Goal: Task Accomplishment & Management: Use online tool/utility

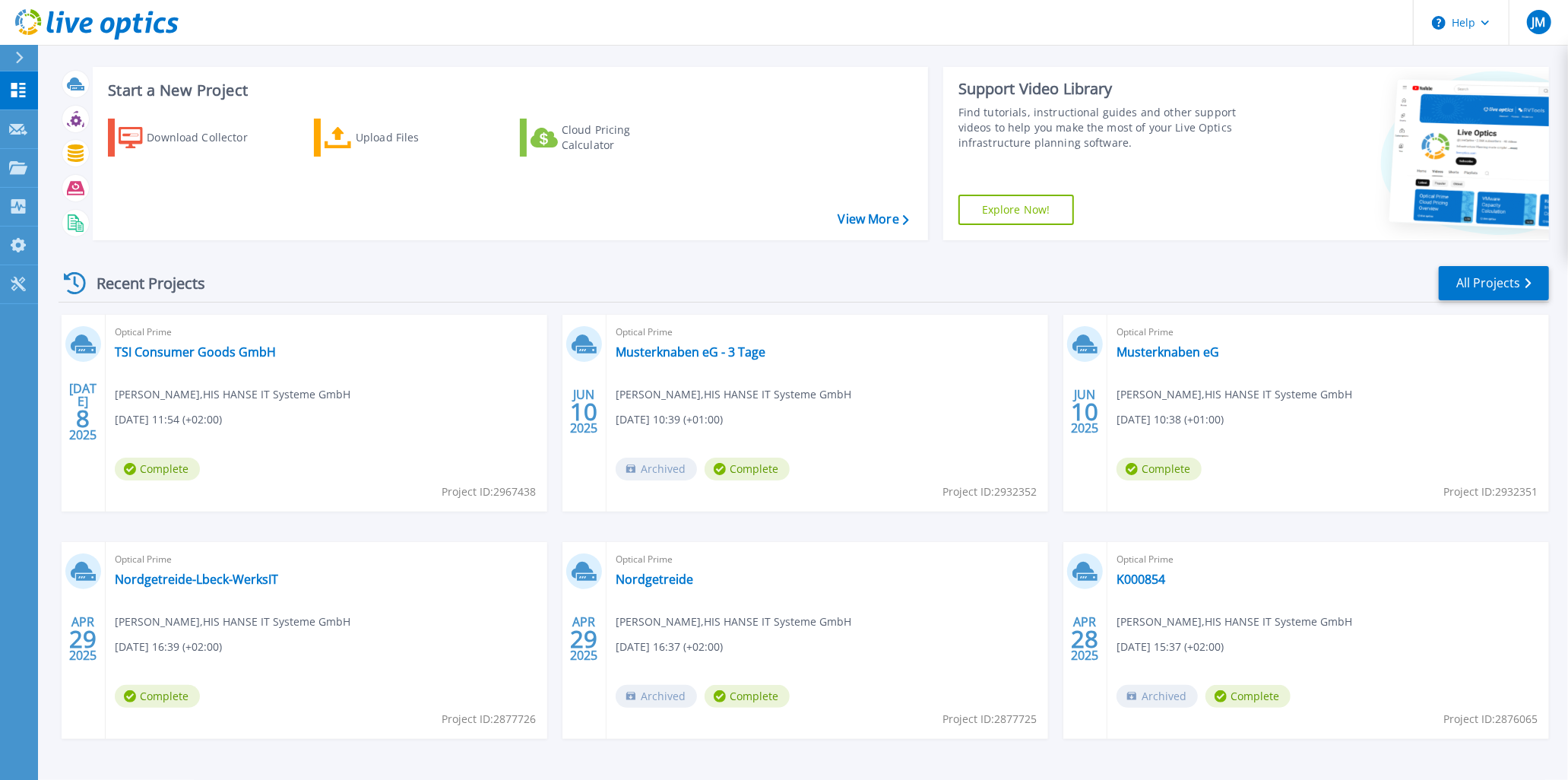
scroll to position [57, 0]
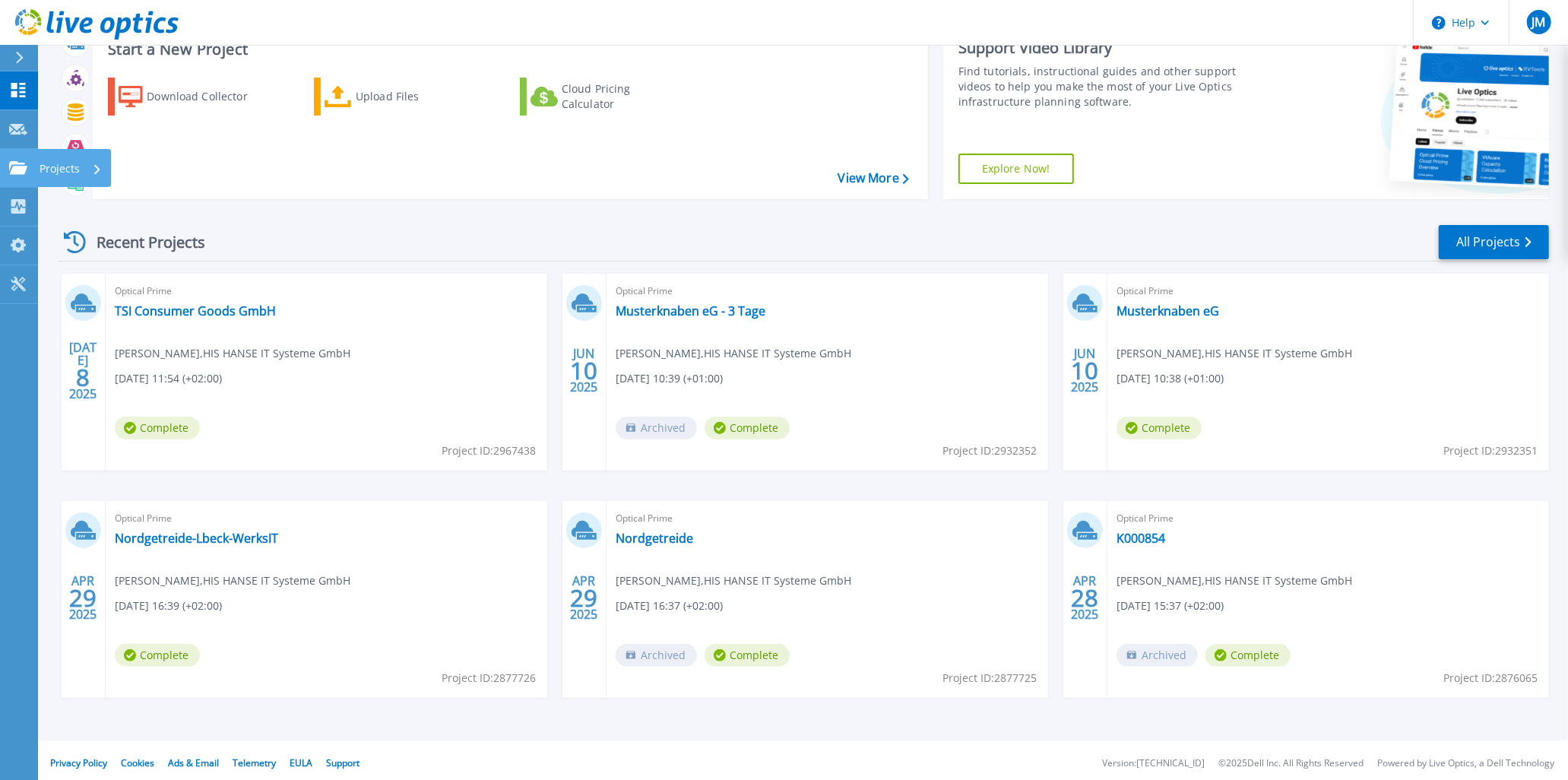
click at [94, 166] on icon at bounding box center [97, 169] width 6 height 9
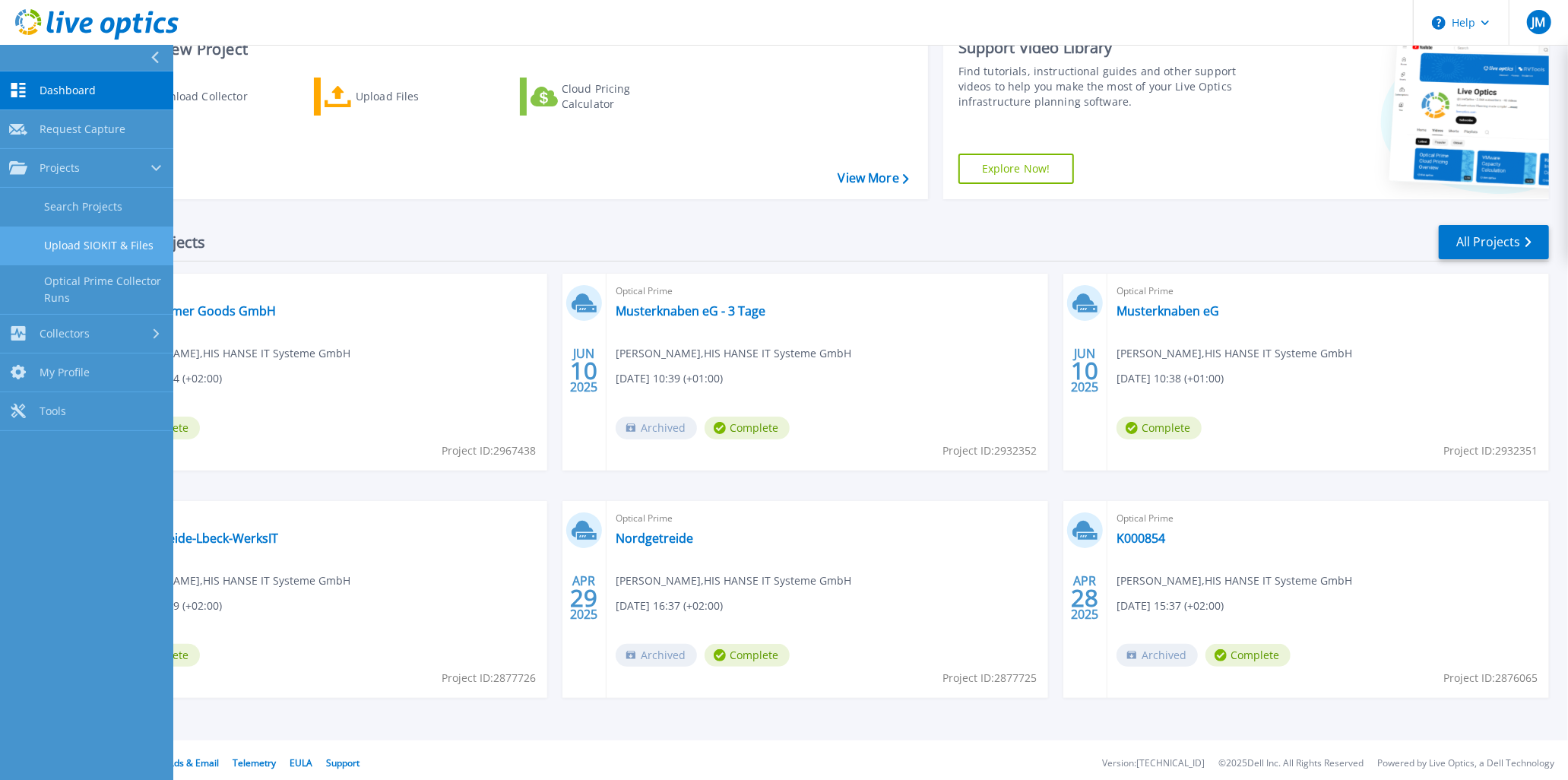
click at [112, 240] on link "Upload SIOKIT & Files" at bounding box center [87, 246] width 174 height 39
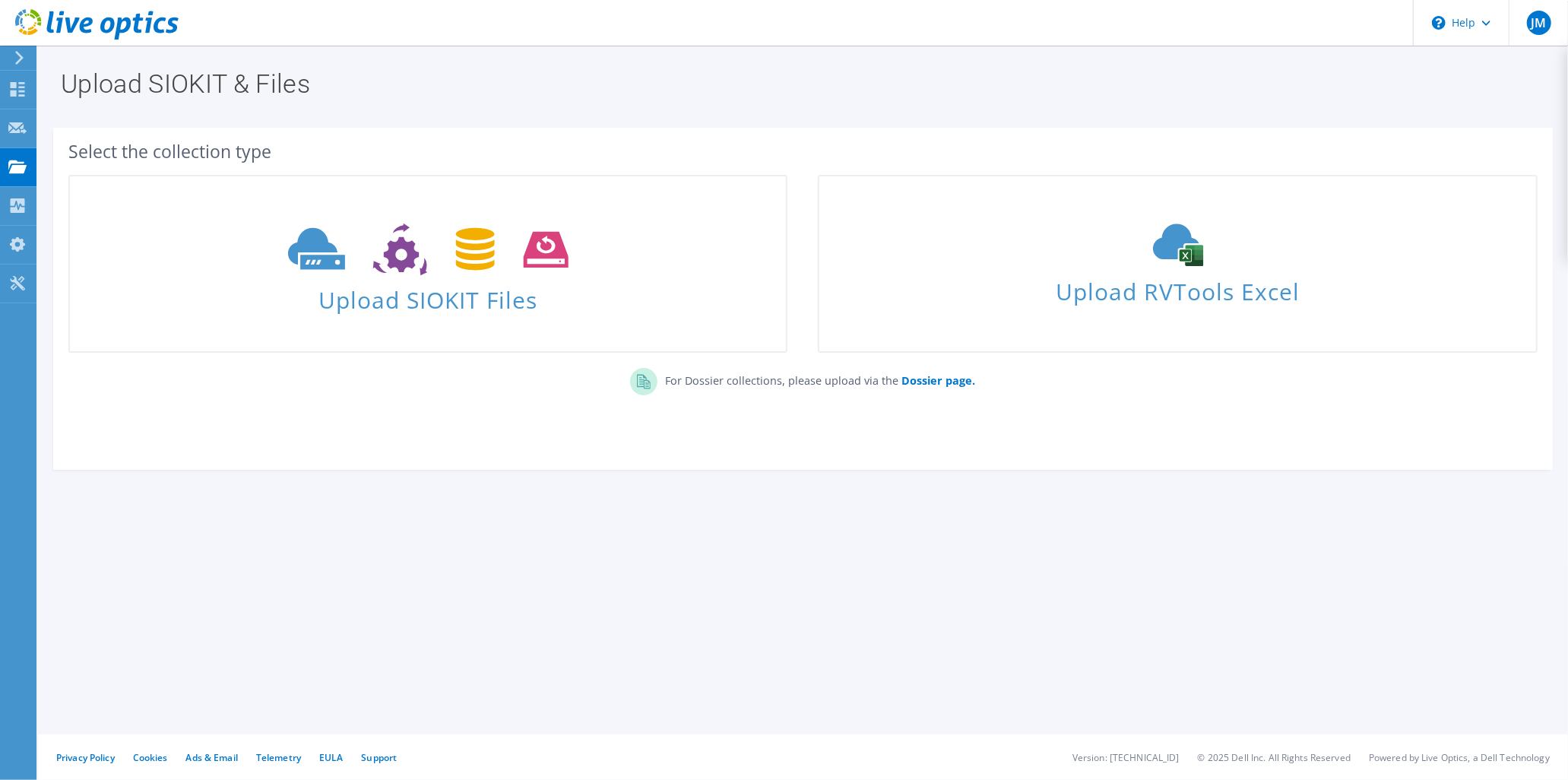
click at [240, 144] on div "Select the collection type" at bounding box center [802, 151] width 1469 height 17
click at [298, 252] on icon at bounding box center [428, 250] width 280 height 53
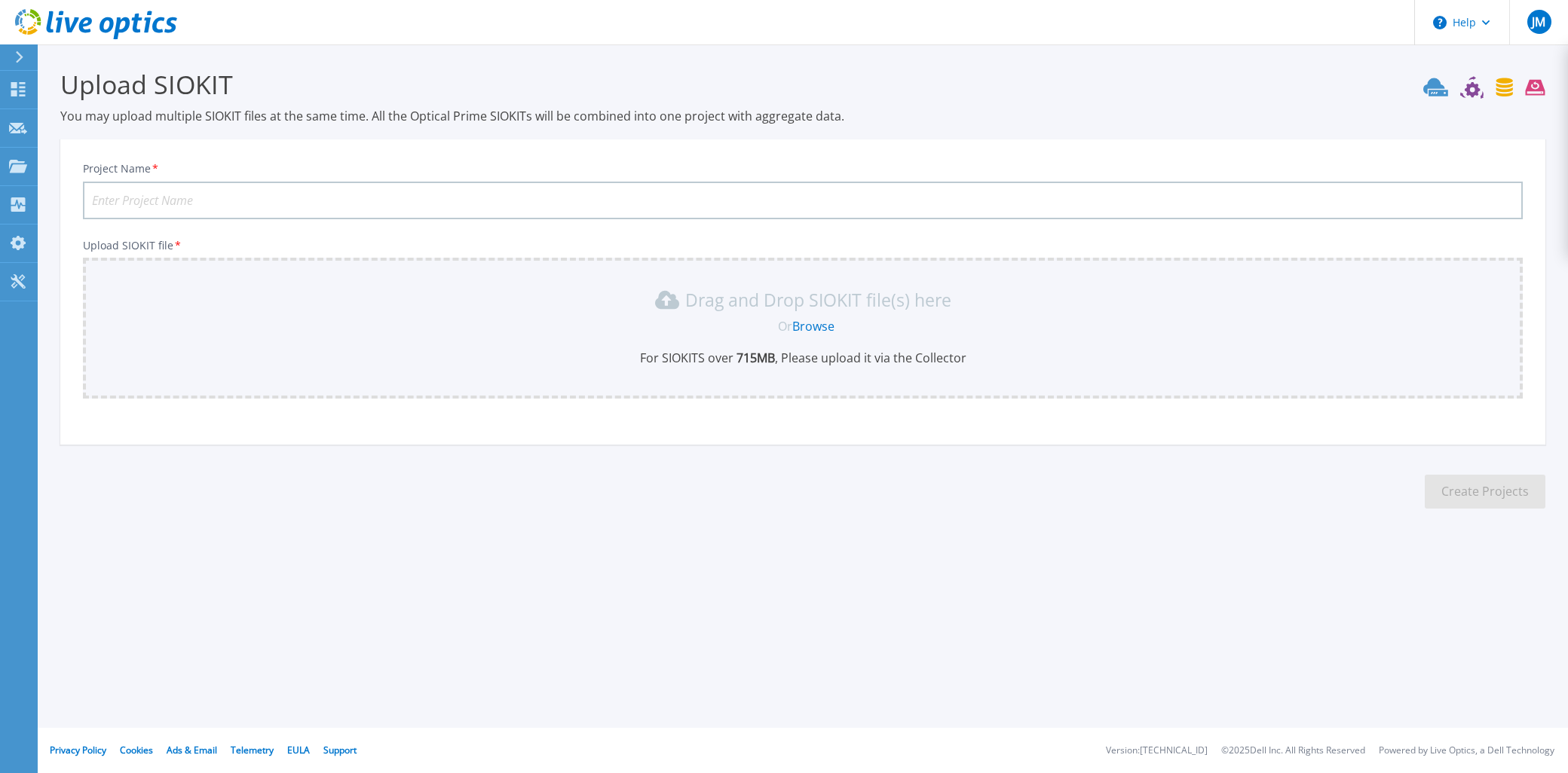
click at [139, 190] on input "Project Name *" at bounding box center [803, 200] width 1440 height 37
paste input "457311"
drag, startPoint x: 165, startPoint y: 203, endPoint x: 88, endPoint y: 203, distance: 77.0
click at [88, 203] on input "457311" at bounding box center [803, 200] width 1440 height 37
paste input "Firma Jade Hochschule Friedrich-Paffrath-Str. 101 DE-26389 Wilhelmshaven"
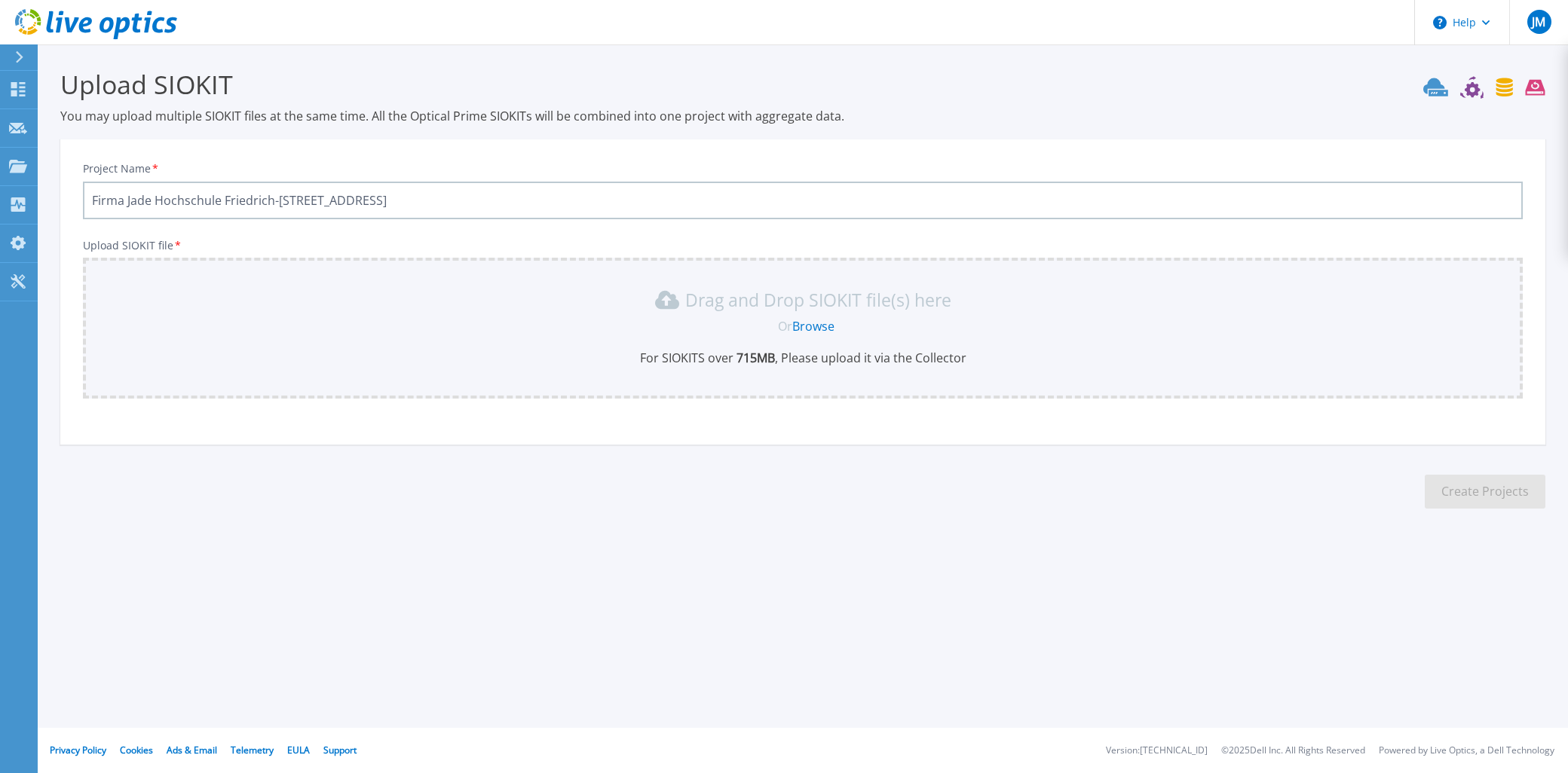
click at [450, 199] on input "Firma Jade Hochschule Friedrich-Paffrath-Str. 101 DE-26389 Wilhelmshaven" at bounding box center [803, 200] width 1440 height 37
click at [125, 196] on input "Firma Jade Hochschule Friedrich-Paffrath-Str. 101 DE-26389 Wilhelmshaven" at bounding box center [803, 200] width 1440 height 37
drag, startPoint x: 125, startPoint y: 198, endPoint x: 51, endPoint y: 208, distance: 74.7
click at [51, 207] on section "Upload SIOKIT You may upload multiple SIOKIT files at the same time. All the Op…" at bounding box center [802, 294] width 1530 height 498
click at [201, 190] on input "Jade Hochschule Friedrich-Paffrath-Str. 101 DE-26389 Wilhelmshaven" at bounding box center [803, 200] width 1440 height 37
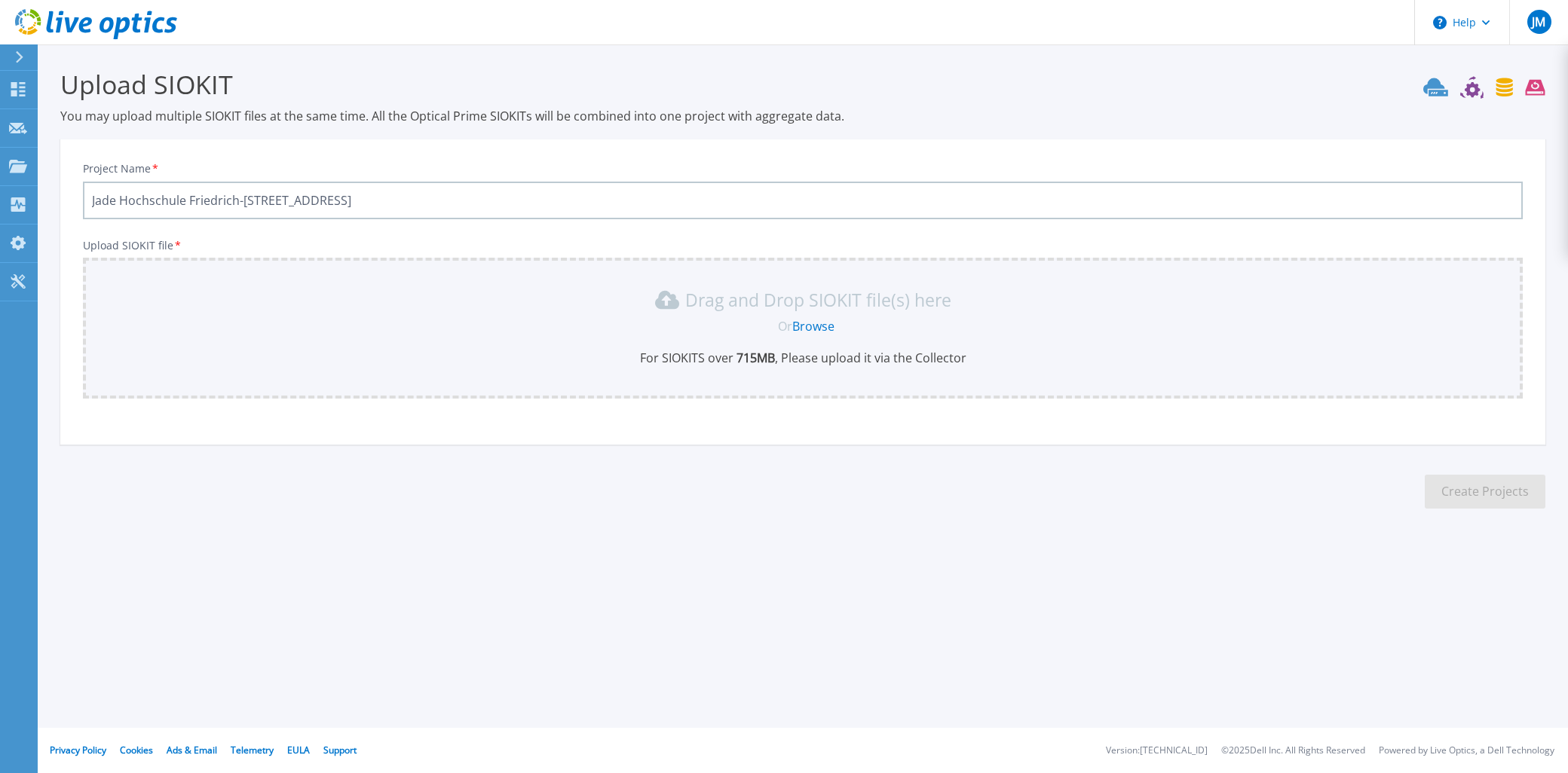
click at [190, 198] on input "Jade Hochschule Friedrich-Paffrath-Str. 101 DE-26389 Wilhelmshaven" at bounding box center [803, 200] width 1440 height 37
drag, startPoint x: 188, startPoint y: 200, endPoint x: 493, endPoint y: 196, distance: 305.0
click at [493, 196] on input "Jade Hochschule Friedrich-Paffrath-Str. 101 DE-26389 Wilhelmshaven" at bounding box center [803, 200] width 1440 height 37
click at [230, 299] on div "Drag and Drop SIOKIT file(s) here" at bounding box center [802, 300] width 1421 height 24
click at [189, 199] on input "Jade Hochschule 2025" at bounding box center [803, 200] width 1440 height 37
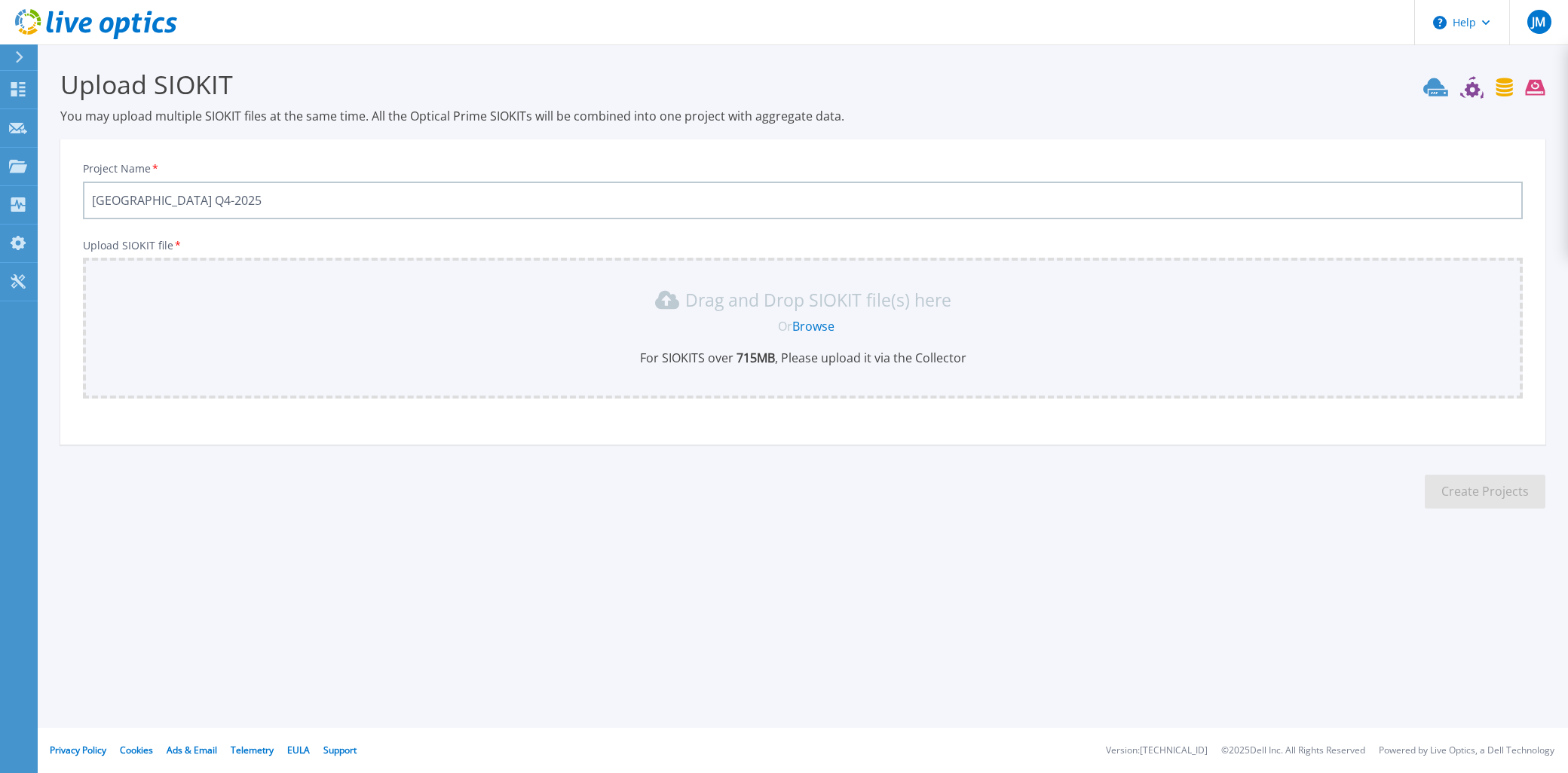
type input "[GEOGRAPHIC_DATA] Q4-2025"
click at [257, 299] on div "Drag and Drop SIOKIT file(s) here" at bounding box center [802, 300] width 1421 height 24
click at [363, 197] on input "[GEOGRAPHIC_DATA] Q4-2025" at bounding box center [803, 200] width 1440 height 37
drag, startPoint x: 354, startPoint y: 299, endPoint x: 396, endPoint y: 302, distance: 42.1
click at [356, 301] on div "Drag and Drop SIOKIT file(s) here" at bounding box center [802, 300] width 1421 height 24
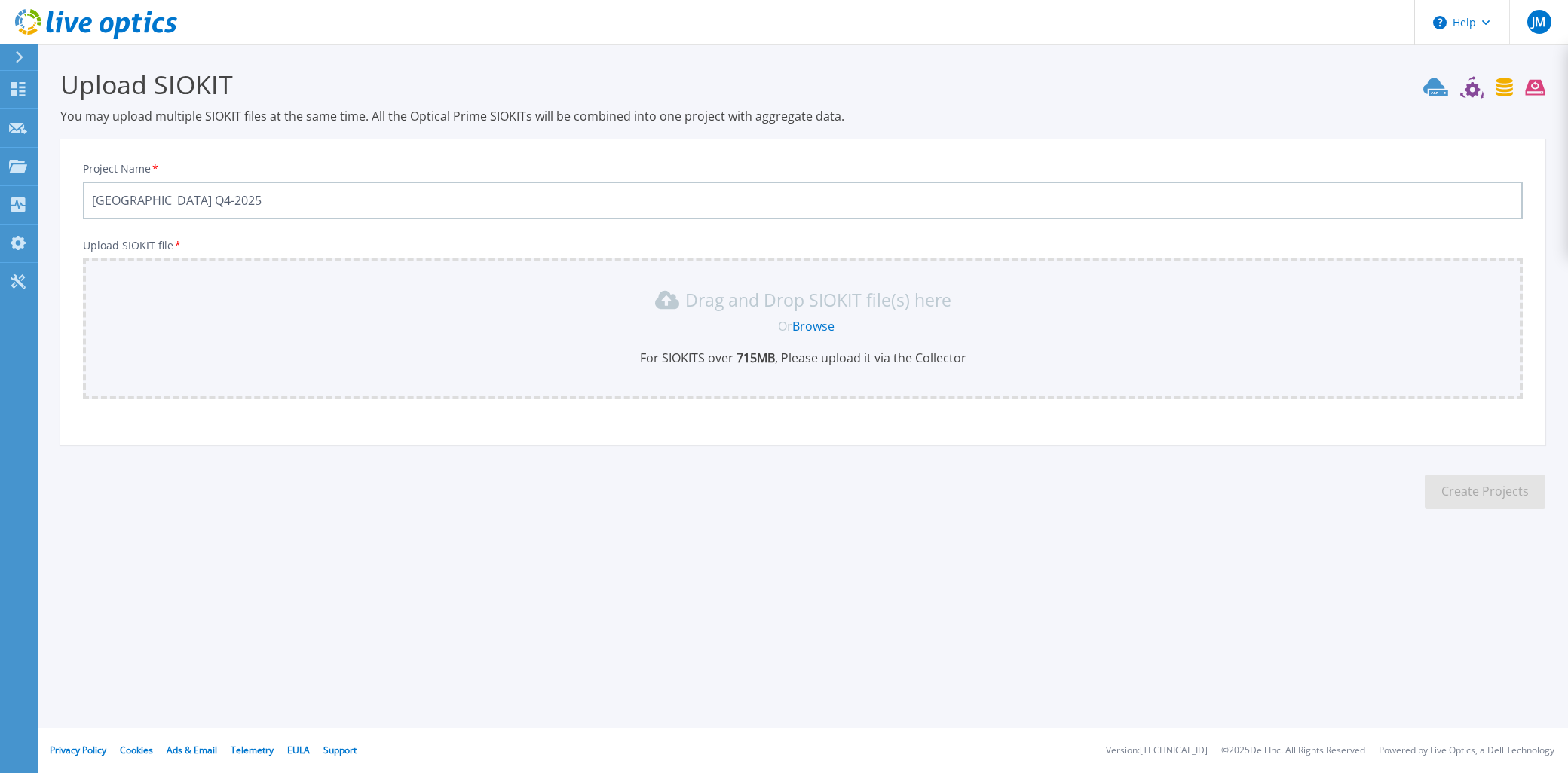
click at [824, 322] on link "Browse" at bounding box center [813, 327] width 42 height 17
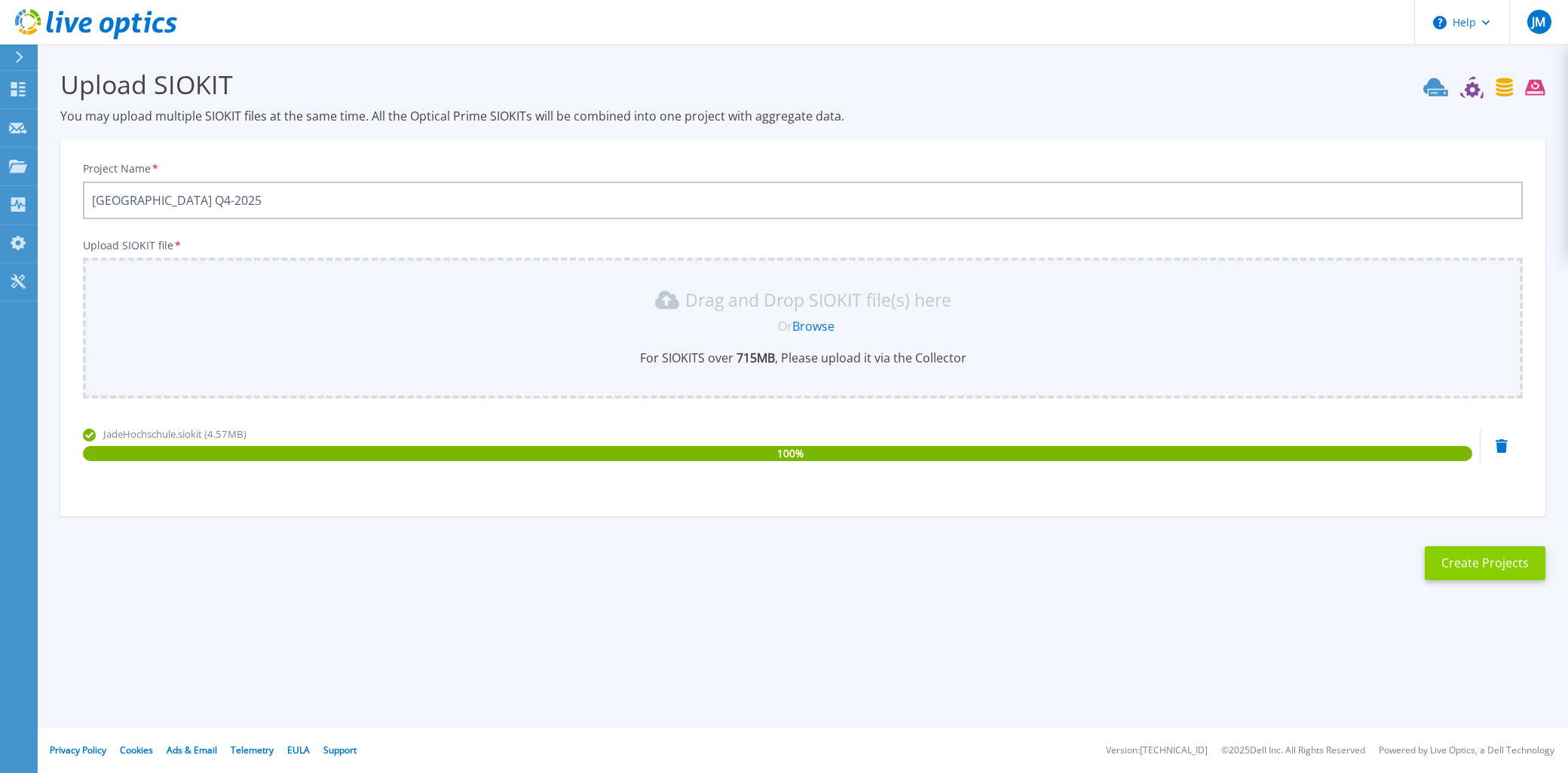
click at [1496, 565] on button "Create Projects" at bounding box center [1485, 563] width 121 height 34
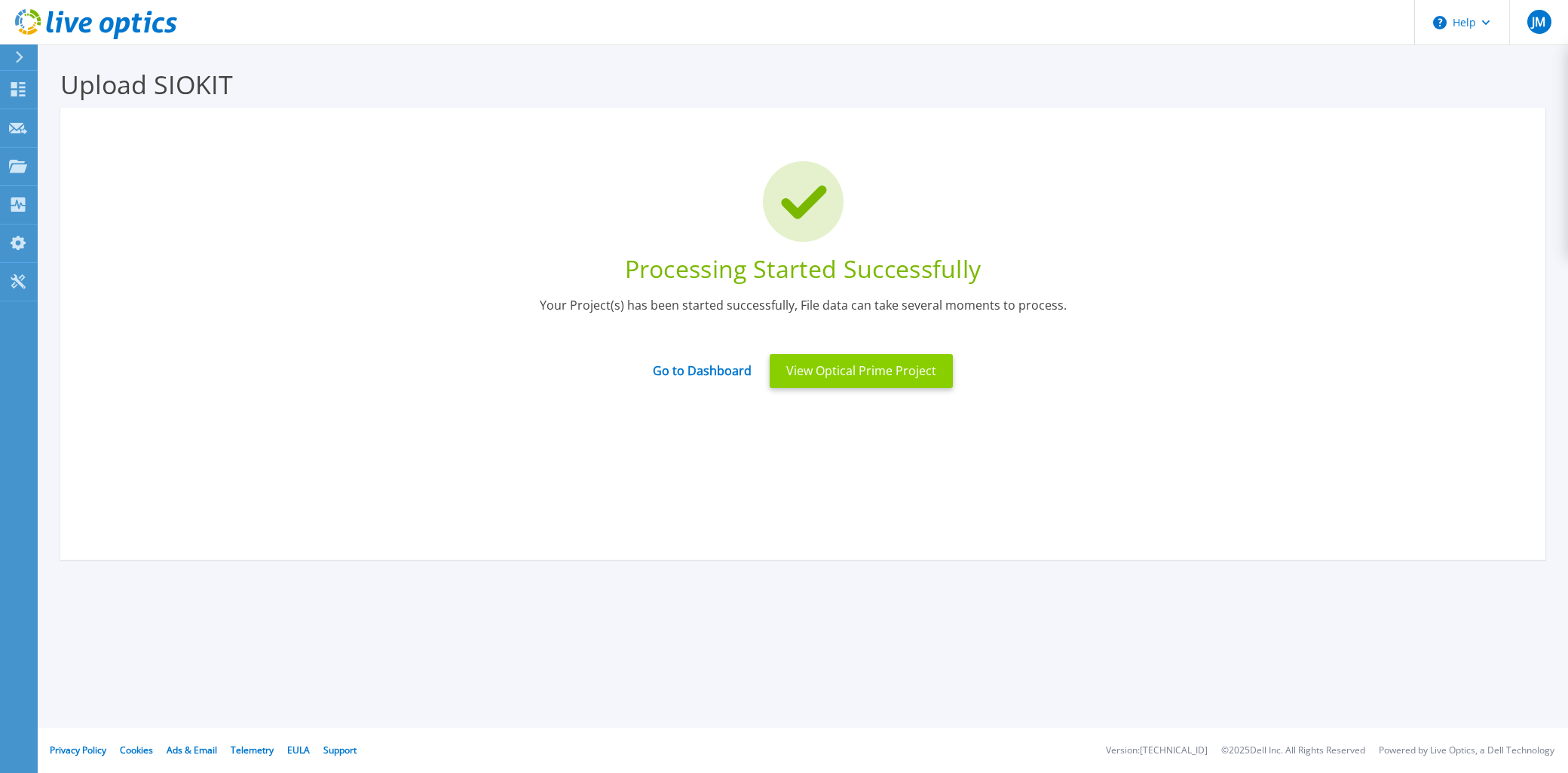
click at [843, 368] on button "View Optical Prime Project" at bounding box center [861, 371] width 183 height 34
